Goal: Answer question/provide support

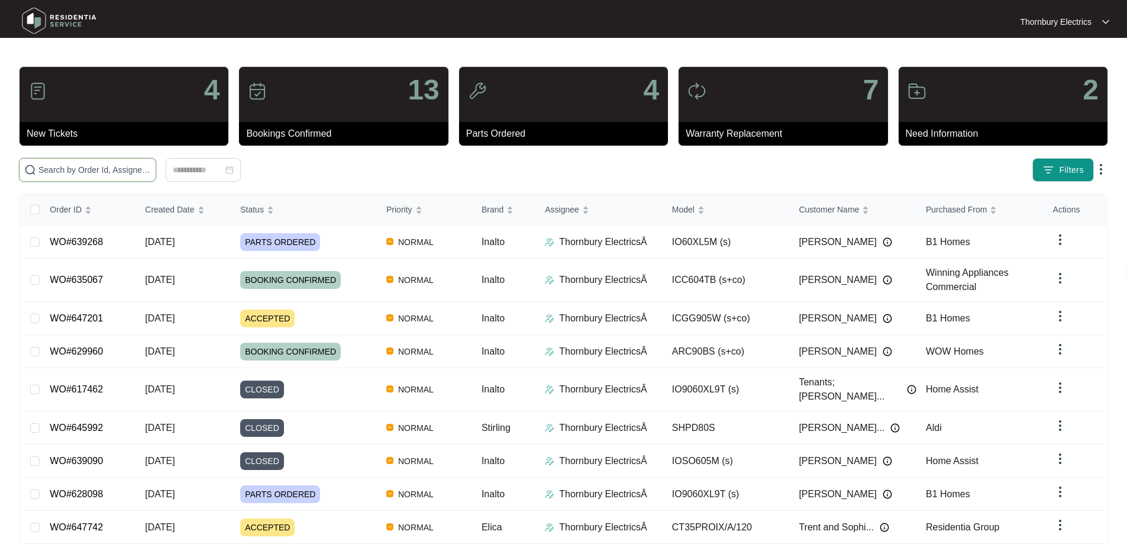
click at [151, 170] on input "text" at bounding box center [94, 169] width 112 height 13
paste input "Hi Team, Could you kindly provide an update on Residentia Service - ICC604TB.1 …"
type input "Hi Team, Could you kindly provide an update on Residentia Service - ICC604TB.1 …"
type input "3"
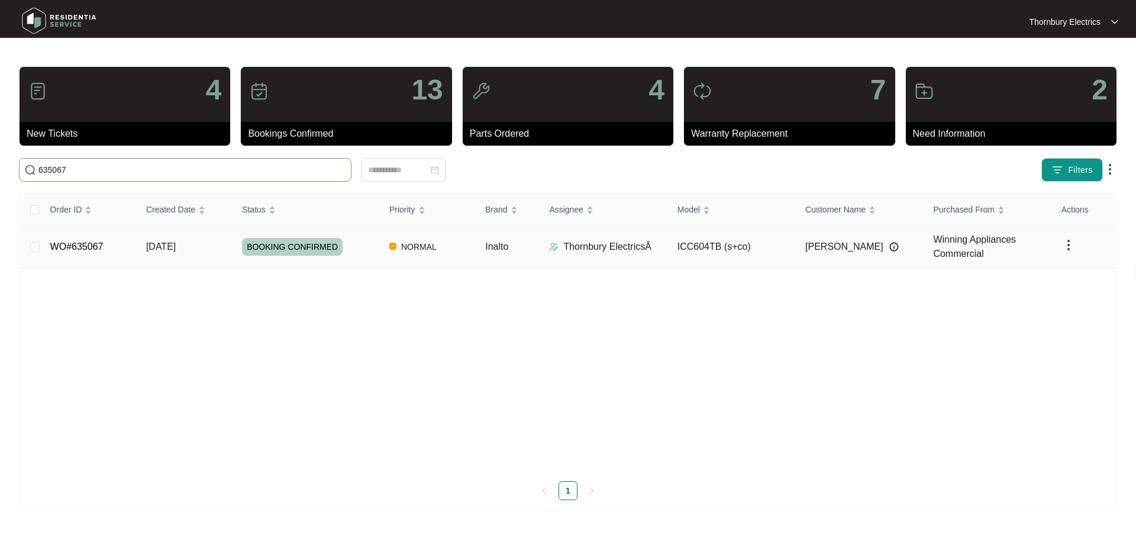
type input "635067"
click at [279, 244] on span "BOOKING CONFIRMED" at bounding box center [292, 247] width 101 height 18
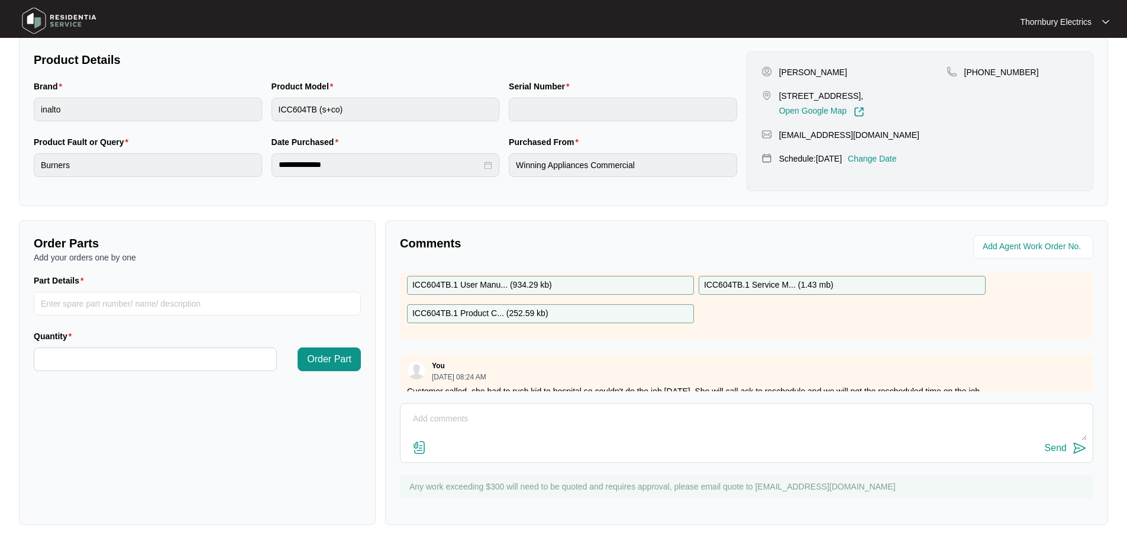
scroll to position [188, 0]
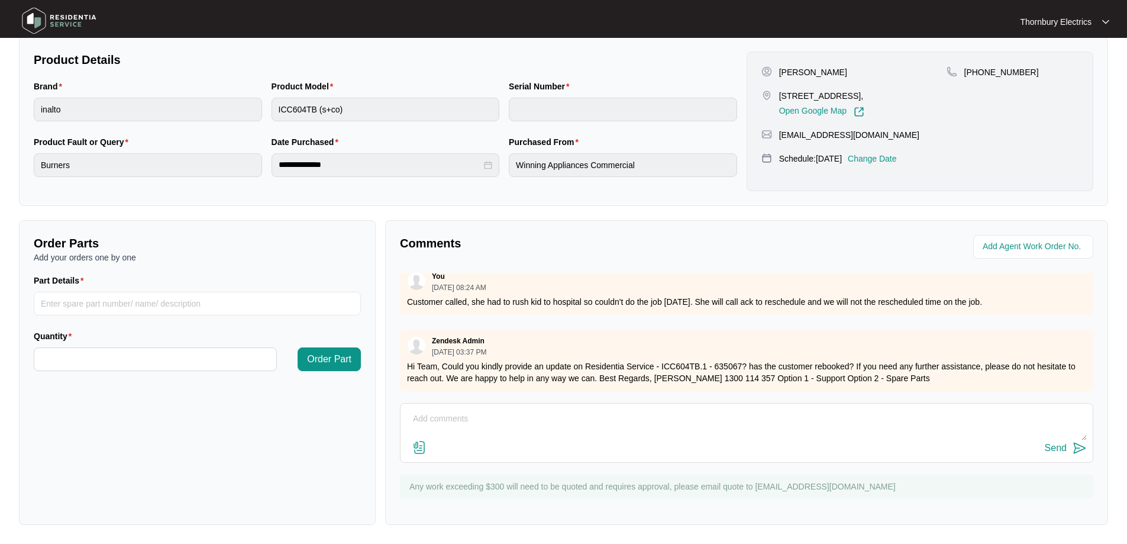
click at [595, 413] on textarea at bounding box center [746, 424] width 680 height 31
type textarea "The customer has not been booked back in, we are currently waiting on her to ca…"
click at [1077, 445] on img at bounding box center [1080, 448] width 14 height 14
